Goal: Task Accomplishment & Management: Manage account settings

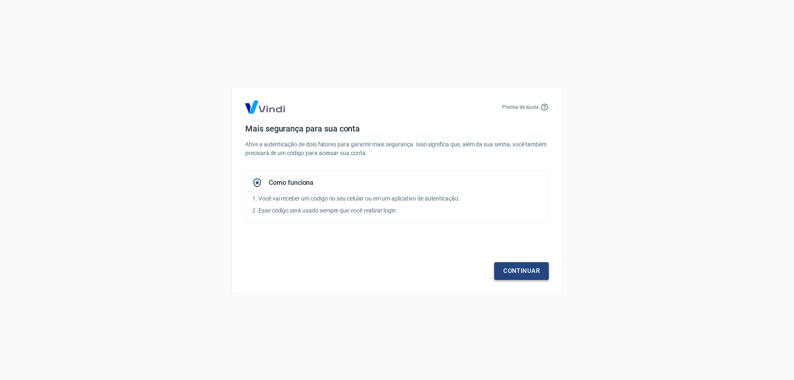
click at [531, 272] on link "Continuar" at bounding box center [521, 270] width 55 height 17
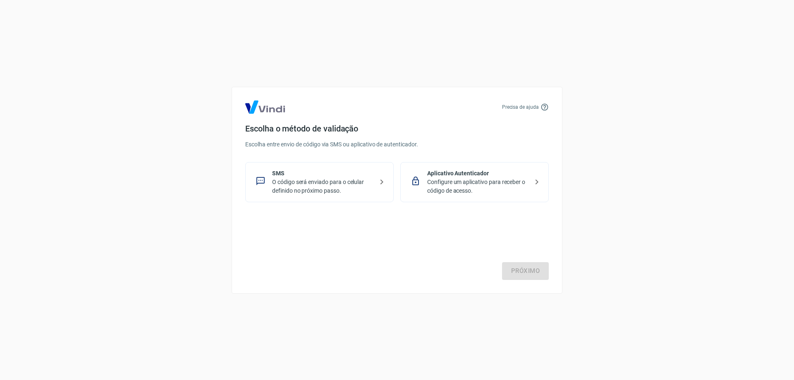
click at [334, 183] on p "O código será enviado para o celular definido no próximo passo." at bounding box center [322, 186] width 101 height 17
click at [526, 266] on link "Próximo" at bounding box center [525, 270] width 47 height 17
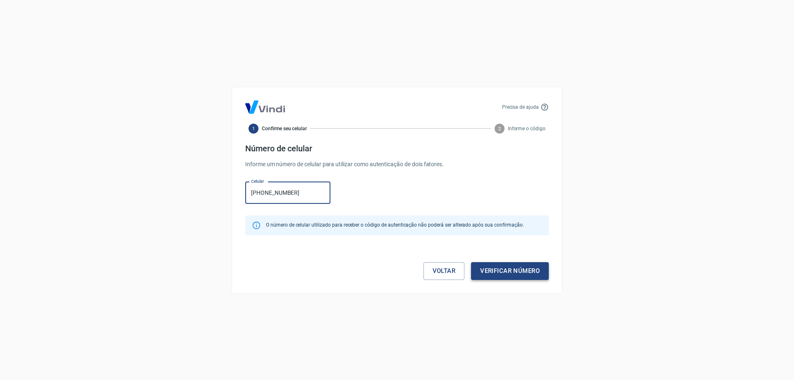
type input "(19) 98191-9256"
click at [526, 269] on button "Verificar número" at bounding box center [510, 270] width 78 height 17
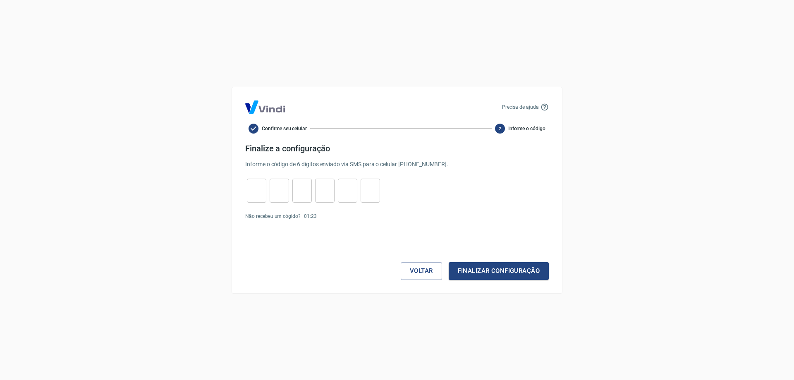
click at [252, 191] on input "tel" at bounding box center [256, 191] width 19 height 18
type input "6"
type input "7"
type input "4"
type input "2"
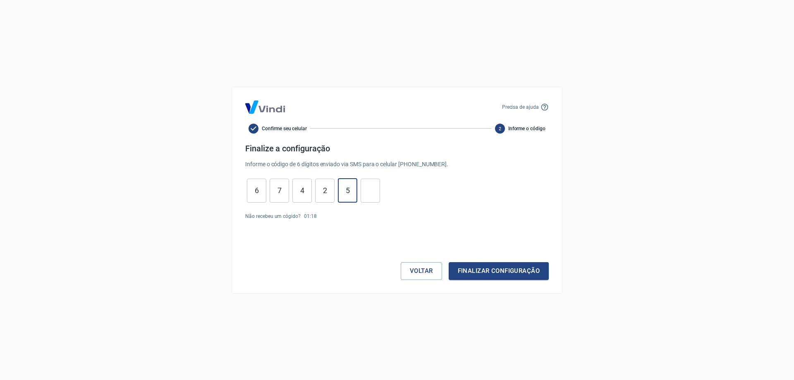
type input "5"
click at [540, 269] on button "Finalizar configuração" at bounding box center [499, 270] width 100 height 17
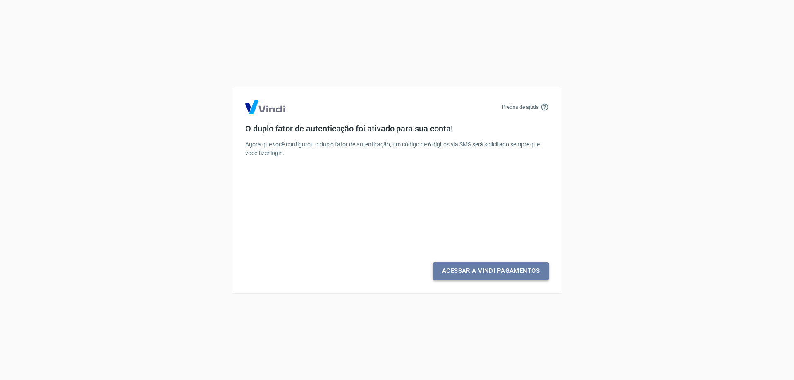
click at [520, 274] on link "Acessar a Vindi Pagamentos" at bounding box center [491, 270] width 116 height 17
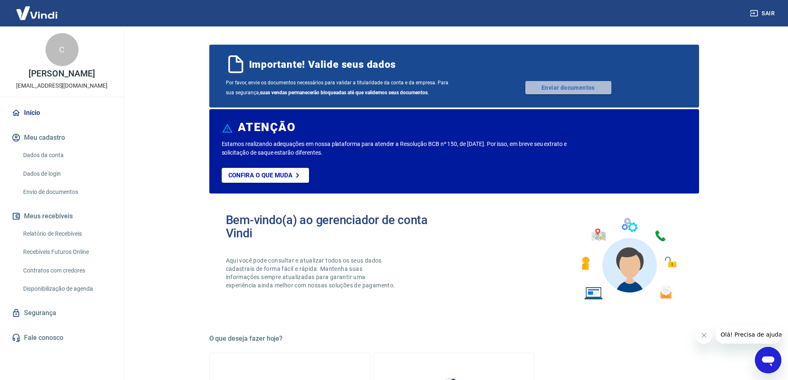
click at [572, 89] on link "Enviar documentos" at bounding box center [568, 87] width 86 height 13
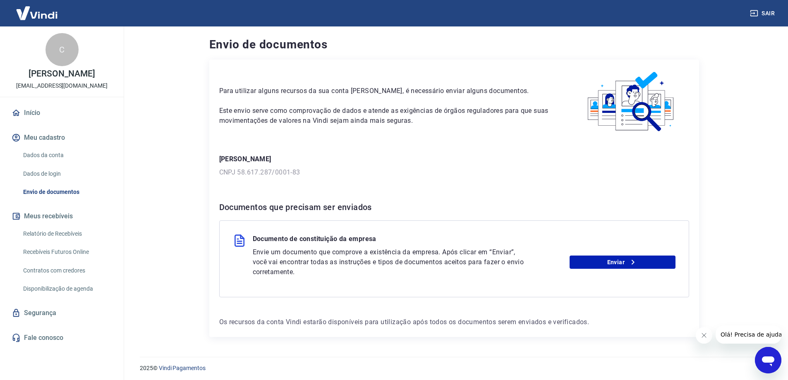
scroll to position [2, 0]
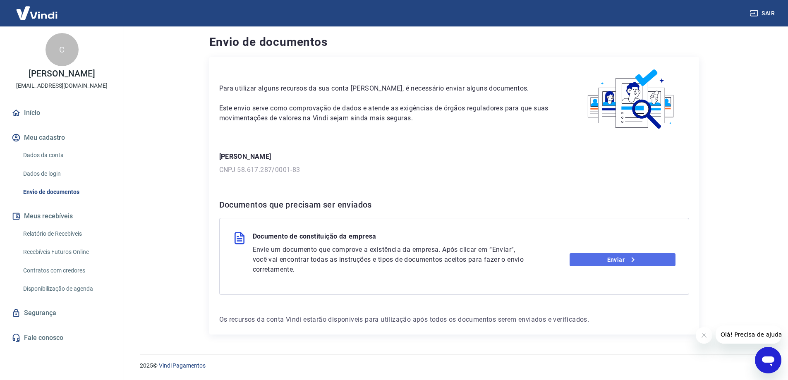
click at [628, 259] on icon at bounding box center [633, 260] width 10 height 10
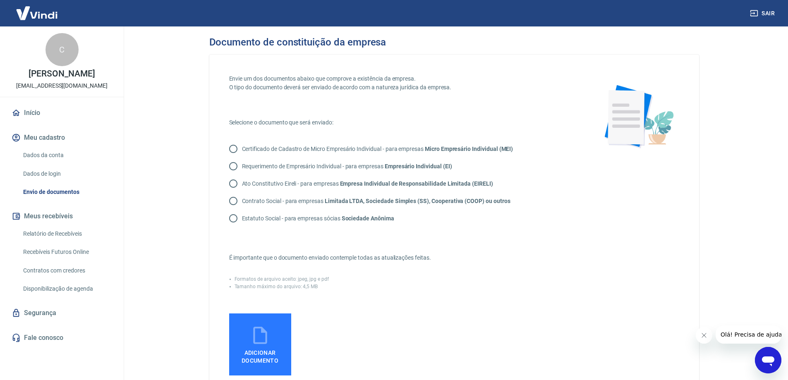
click at [232, 148] on input "Certificado de Cadastro de Micro Empresário Individual - para empresas Micro Em…" at bounding box center [233, 148] width 17 height 17
radio input "true"
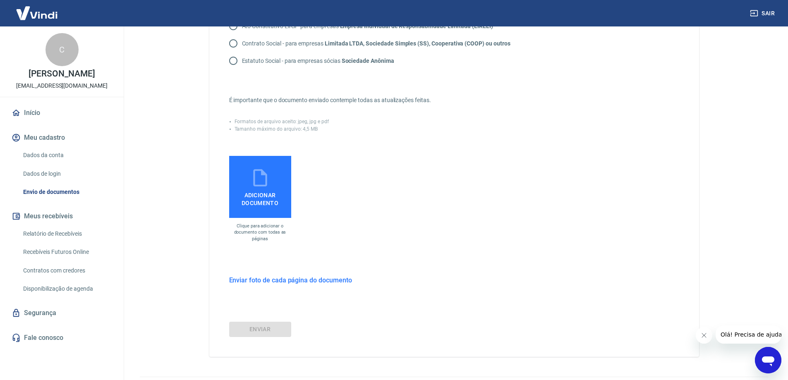
scroll to position [165, 0]
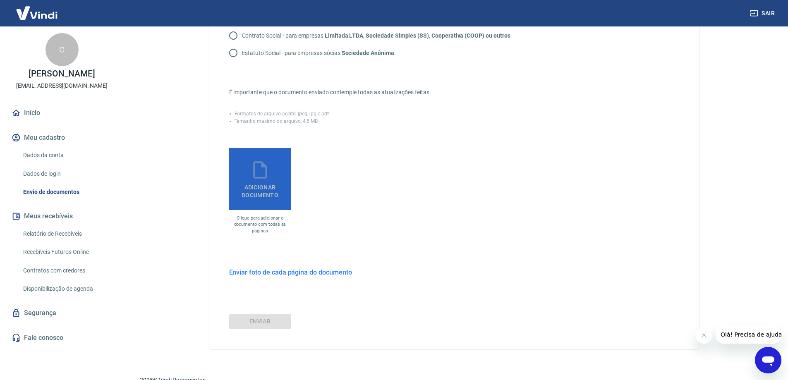
click at [258, 170] on icon at bounding box center [260, 170] width 21 height 21
click at [0, 0] on input "Adicionar documento" at bounding box center [0, 0] width 0 height 0
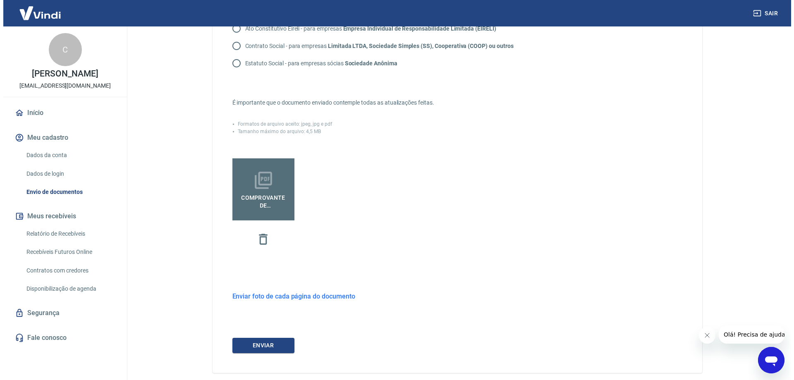
scroll to position [194, 0]
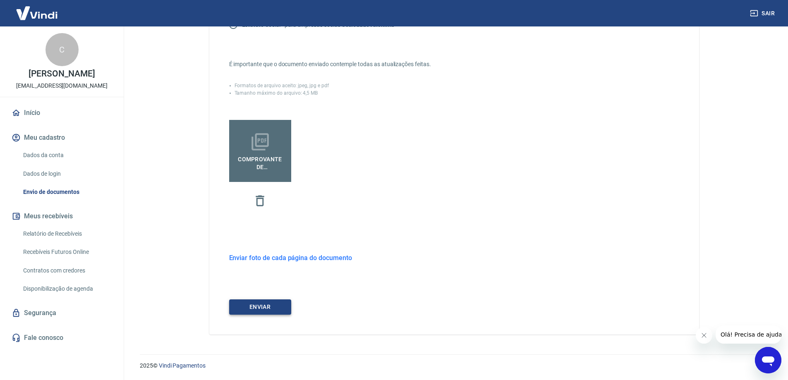
click at [254, 304] on button "ENVIAR" at bounding box center [260, 306] width 62 height 15
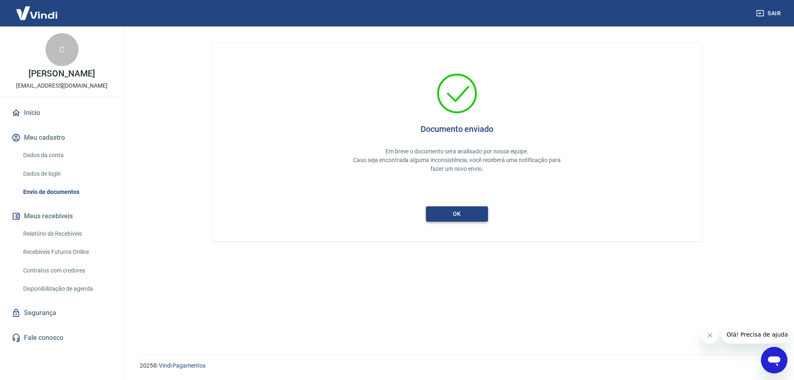
click at [467, 213] on button "ok" at bounding box center [457, 213] width 62 height 15
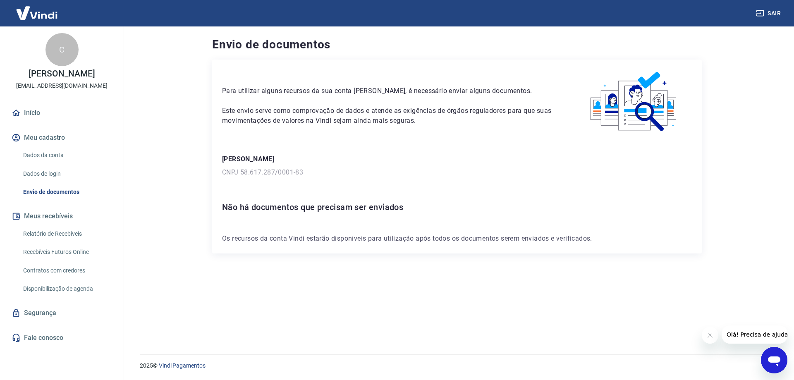
click at [57, 155] on link "Dados da conta" at bounding box center [67, 155] width 94 height 17
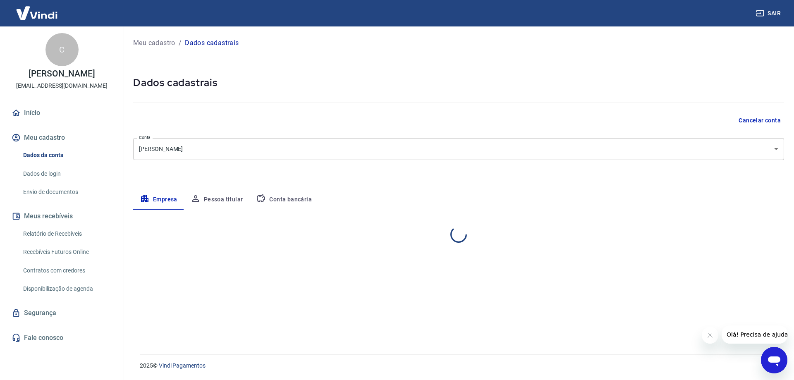
select select "SP"
select select "business"
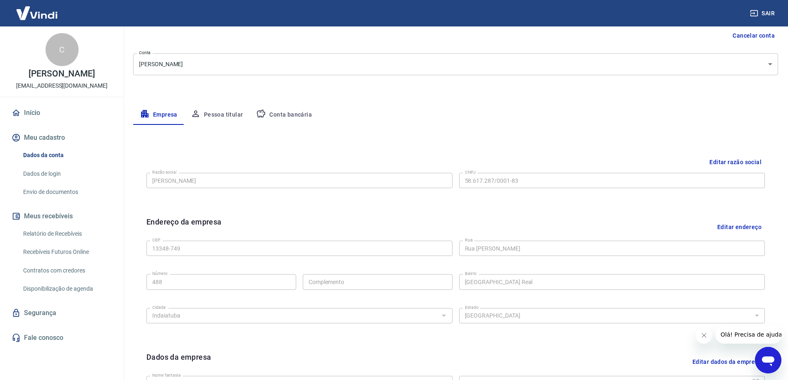
scroll to position [83, 0]
click at [283, 113] on button "Conta bancária" at bounding box center [283, 117] width 69 height 20
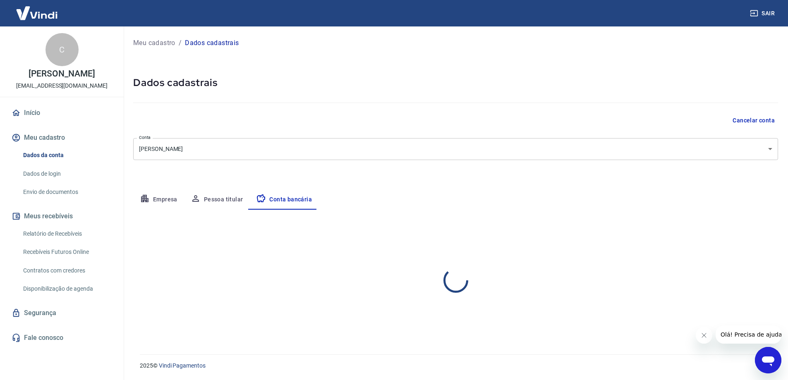
scroll to position [0, 0]
select select "1"
click at [55, 178] on link "Dados de login" at bounding box center [67, 173] width 94 height 17
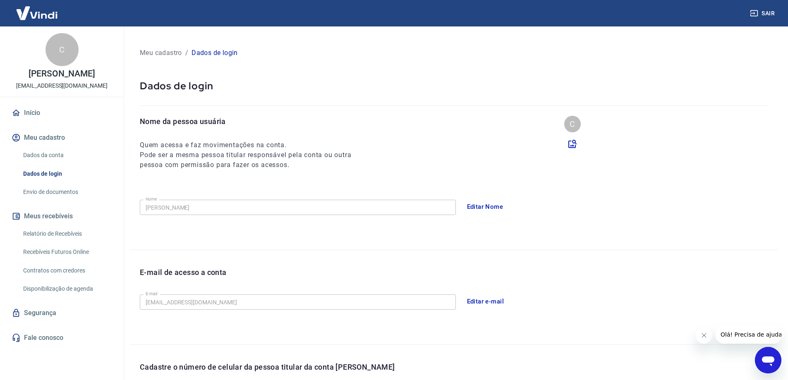
scroll to position [41, 0]
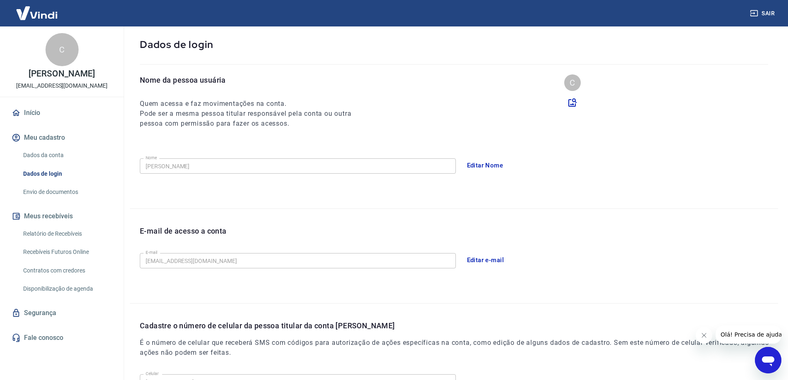
click at [60, 189] on link "Envio de documentos" at bounding box center [67, 192] width 94 height 17
